Goal: Task Accomplishment & Management: Use online tool/utility

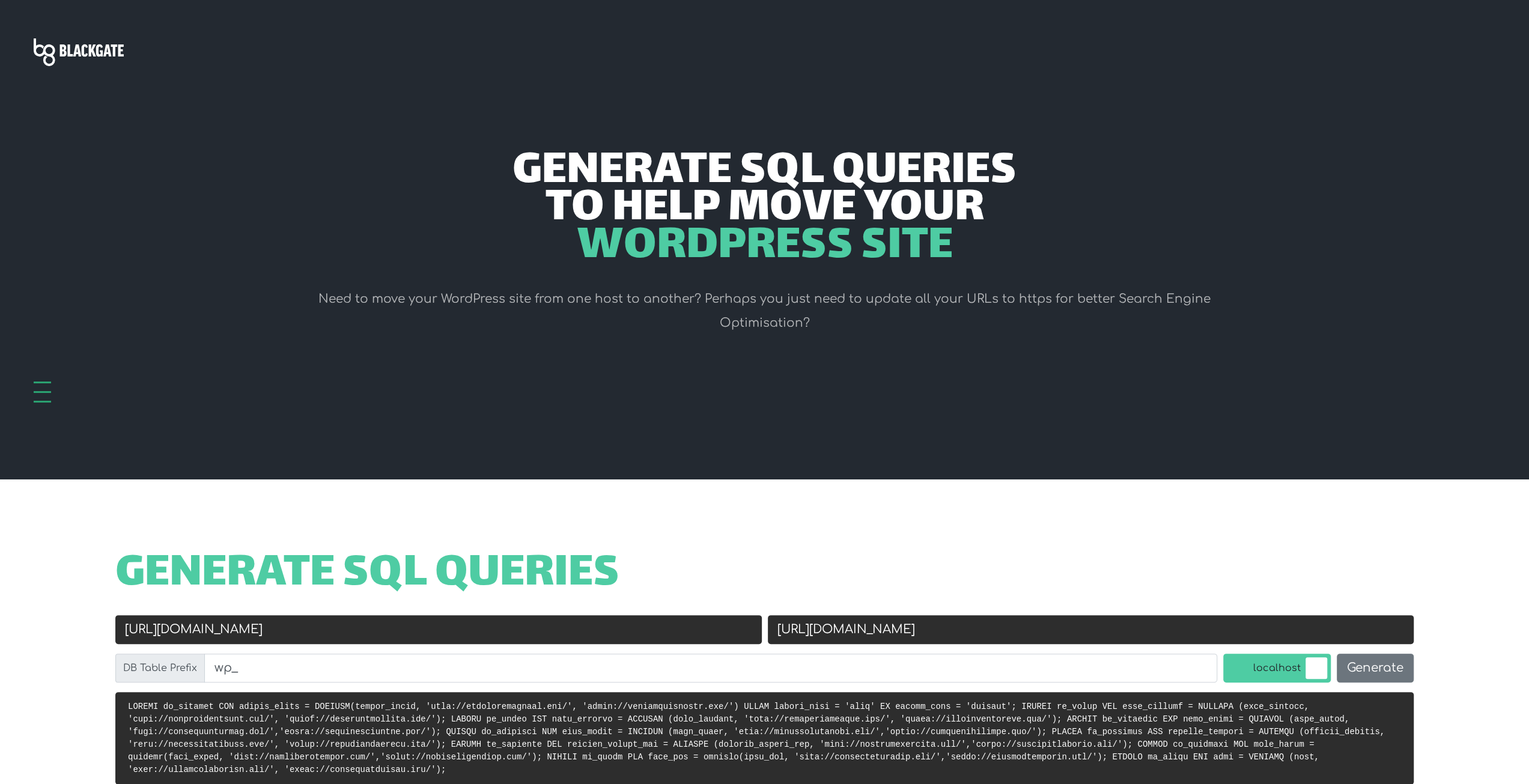
click at [267, 630] on input "[URL][DOMAIN_NAME]" at bounding box center [438, 629] width 647 height 29
paste input "s://realtyincanada"
type input "[URL][DOMAIN_NAME]"
click at [877, 627] on input "[URL][DOMAIN_NAME]" at bounding box center [1091, 629] width 647 height 29
paste input "realtyincanada"
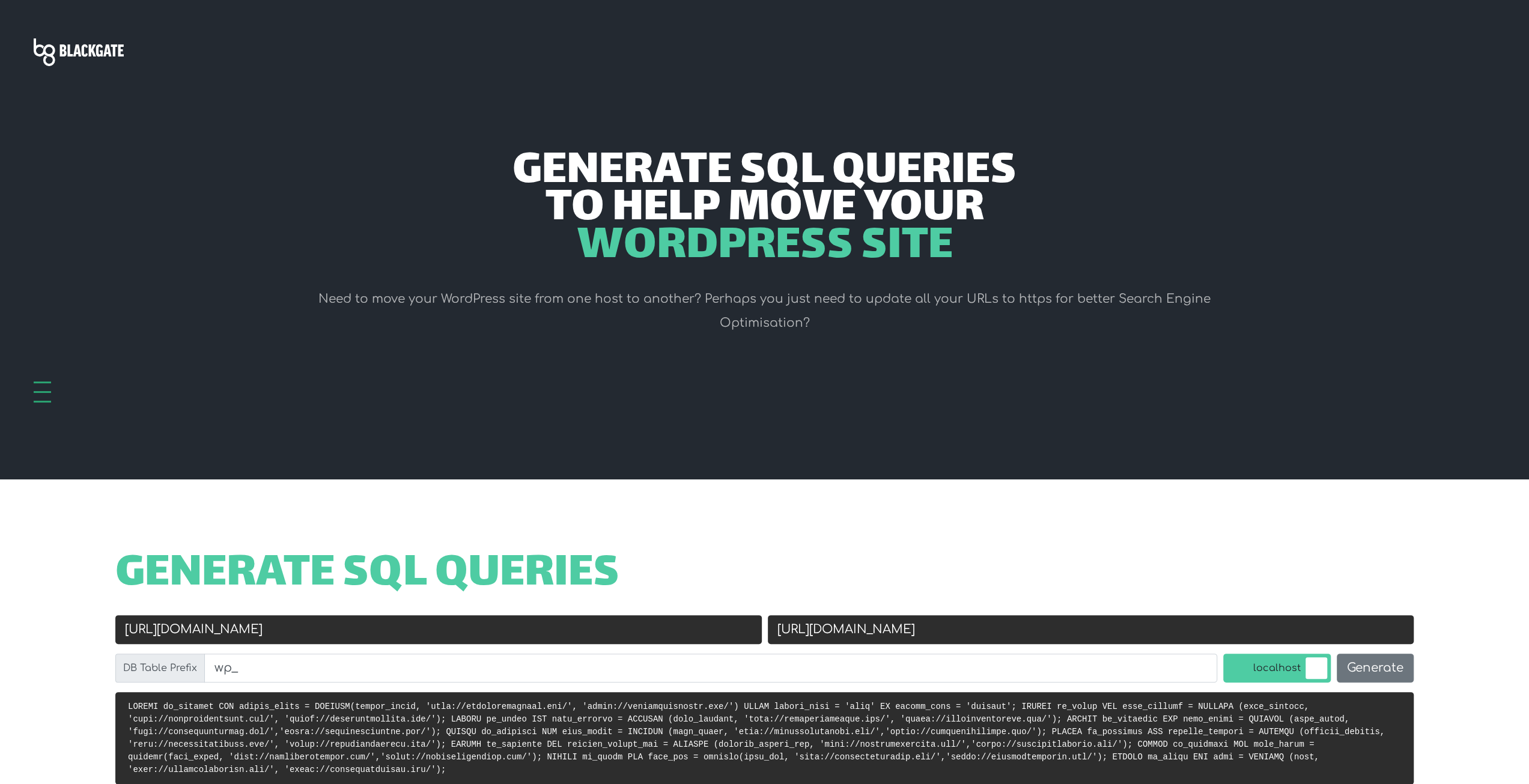
type input "[URL][DOMAIN_NAME]"
click at [158, 633] on input "[URL][DOMAIN_NAME]" at bounding box center [438, 629] width 647 height 29
type input "[URL][DOMAIN_NAME]"
click at [259, 666] on input "wp_" at bounding box center [710, 668] width 1013 height 29
paste input "ixit"
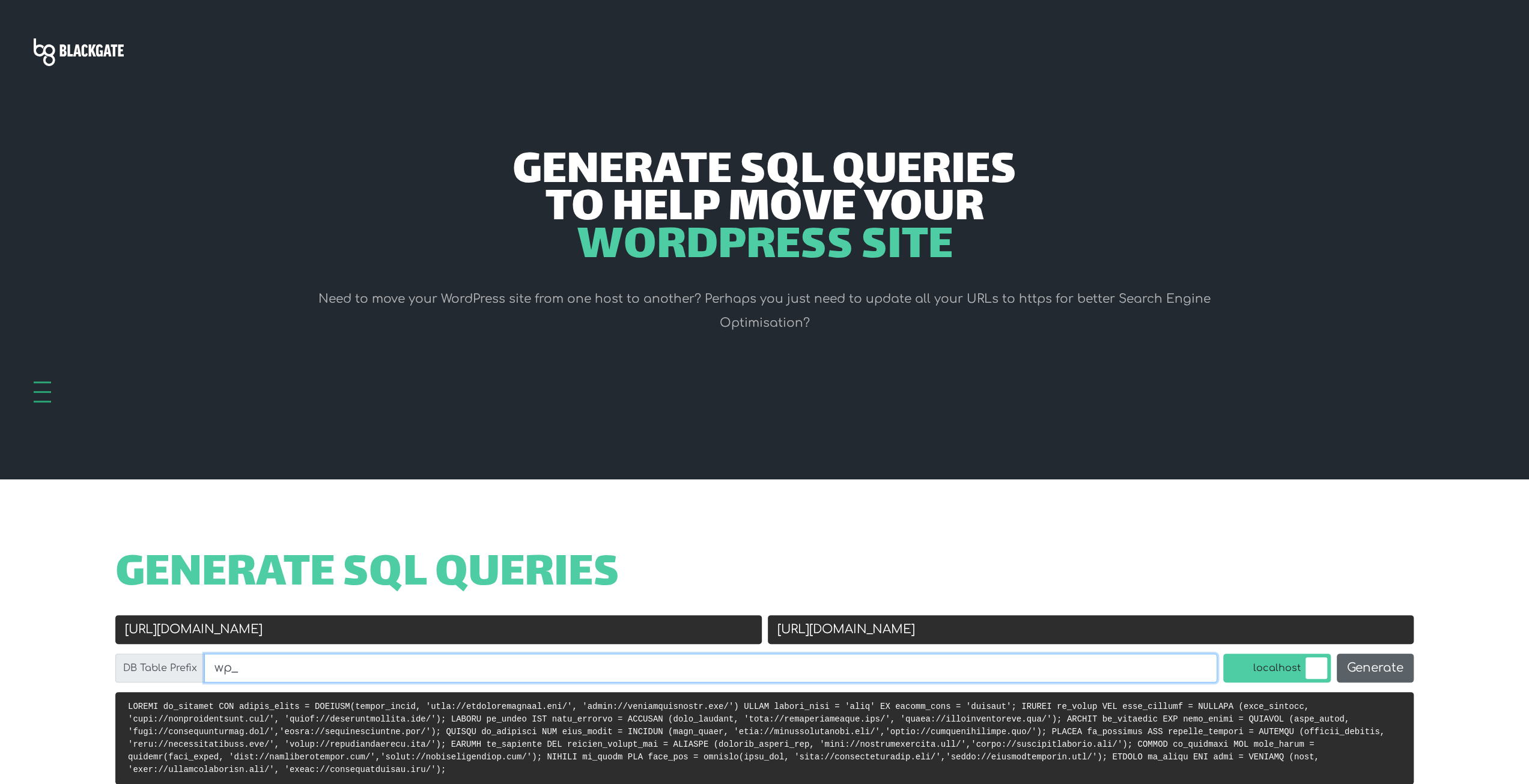
paste input "ixit"
type input "ixit_"
click at [1378, 668] on button "Generate" at bounding box center [1375, 668] width 77 height 29
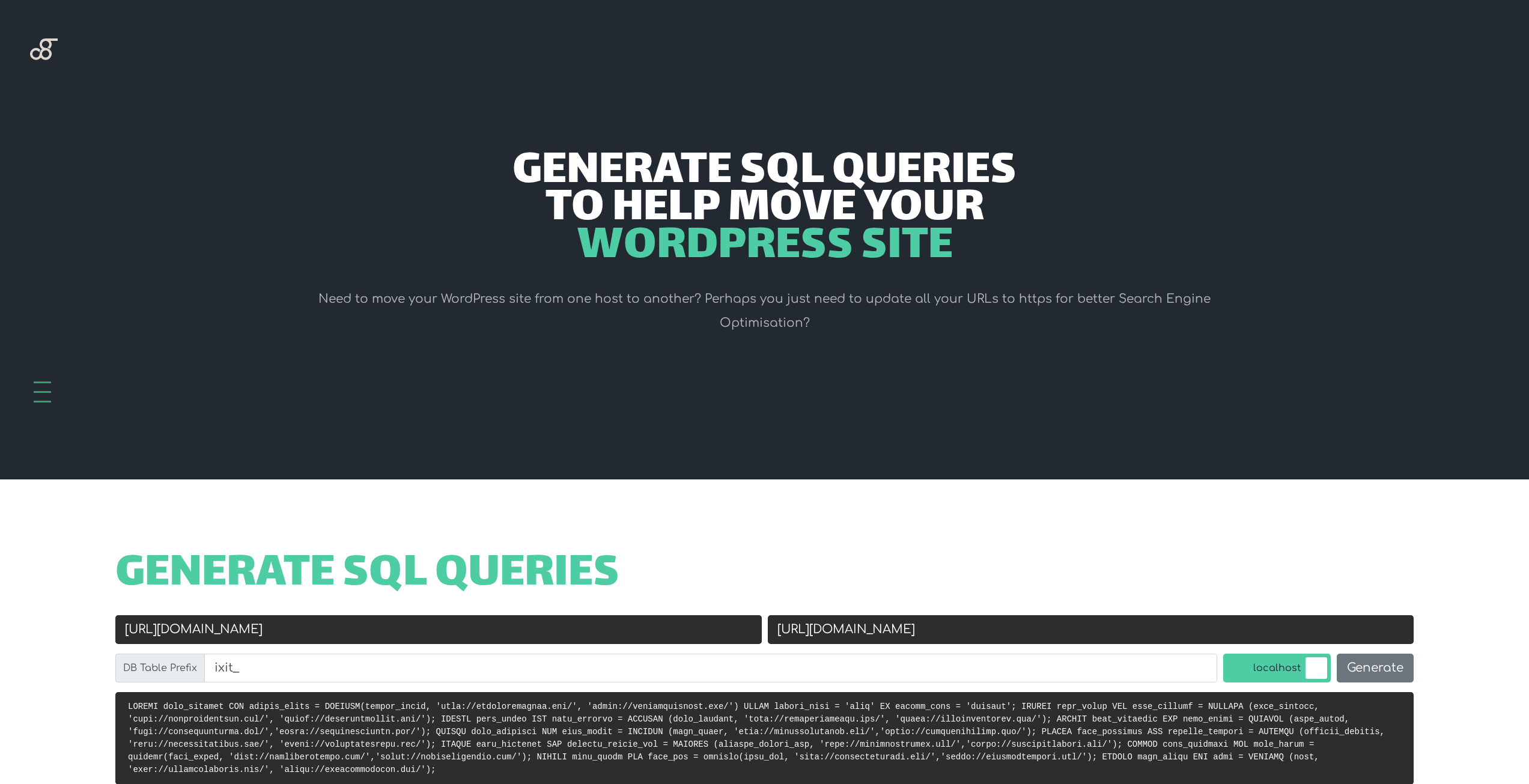
scroll to position [480, 0]
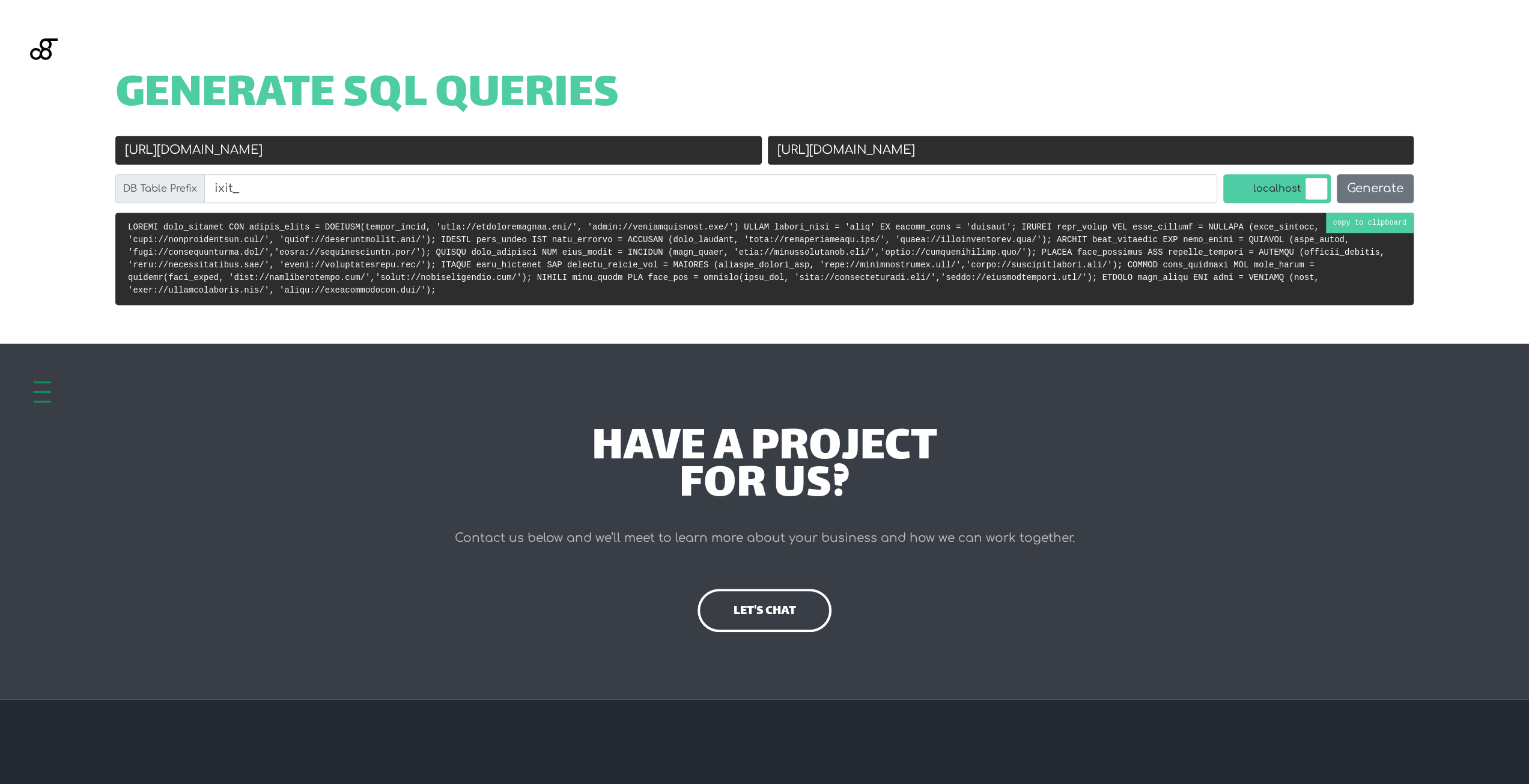
click at [1392, 226] on pre at bounding box center [764, 259] width 1298 height 93
click at [411, 178] on input "ixit_" at bounding box center [710, 188] width 1013 height 29
click at [428, 153] on input "[URL][DOMAIN_NAME]" at bounding box center [438, 150] width 647 height 29
